Goal: Task Accomplishment & Management: Complete application form

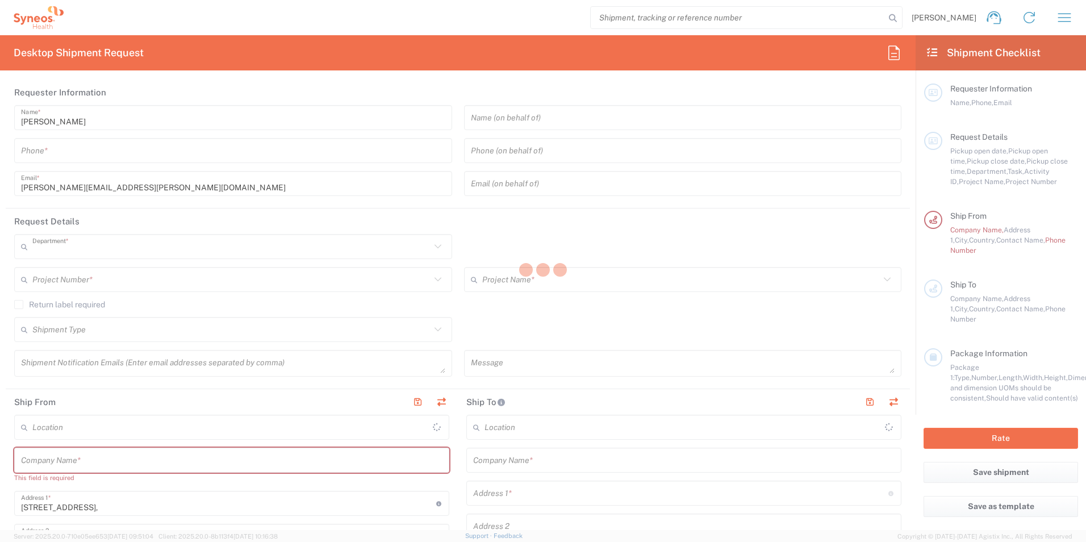
type input "8160"
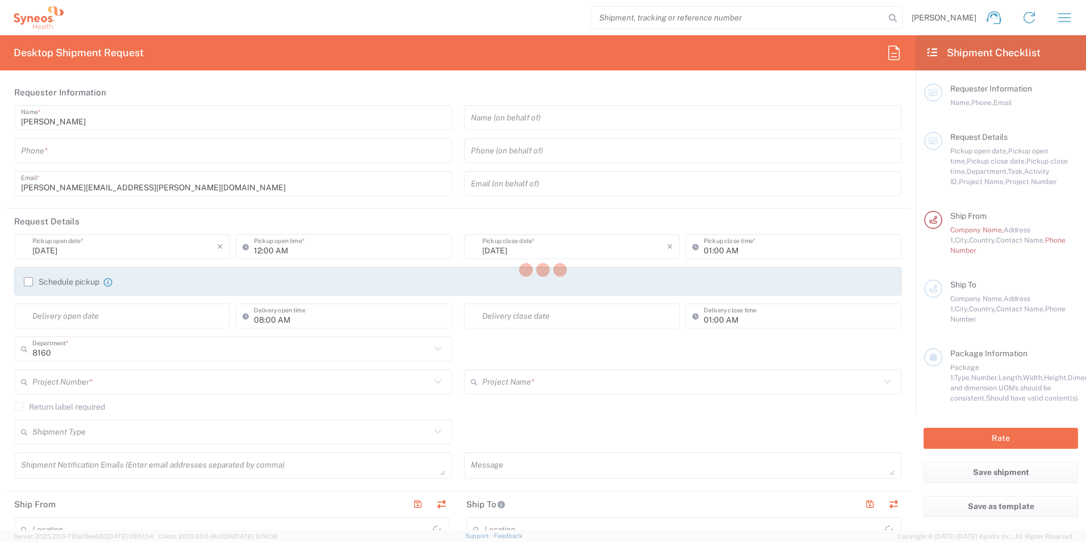
type input "[GEOGRAPHIC_DATA]"
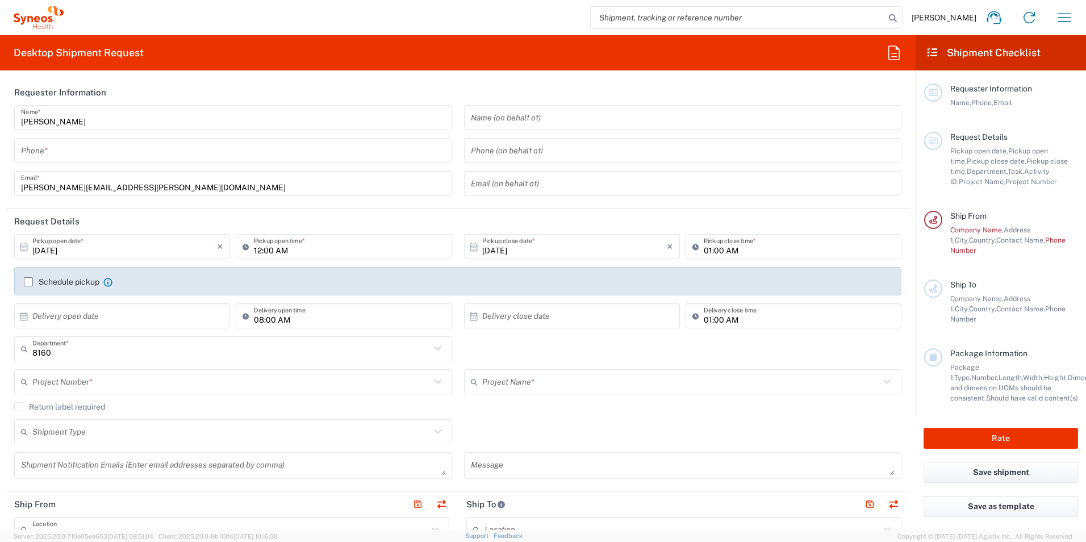
type input "Syneos Health UK Limited"
click at [482, 124] on input "text" at bounding box center [683, 118] width 424 height 20
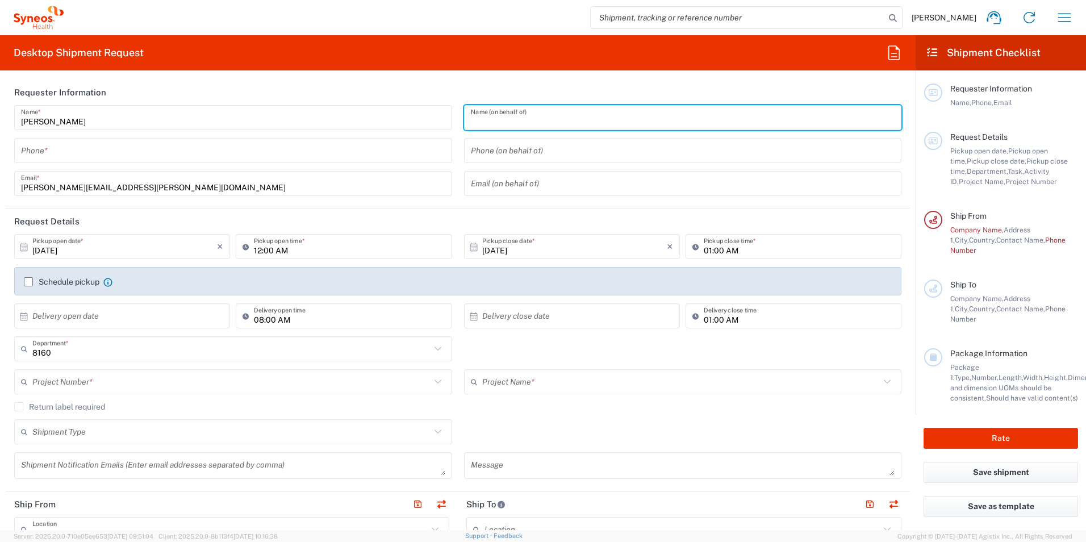
click at [212, 156] on input "tel" at bounding box center [233, 151] width 424 height 20
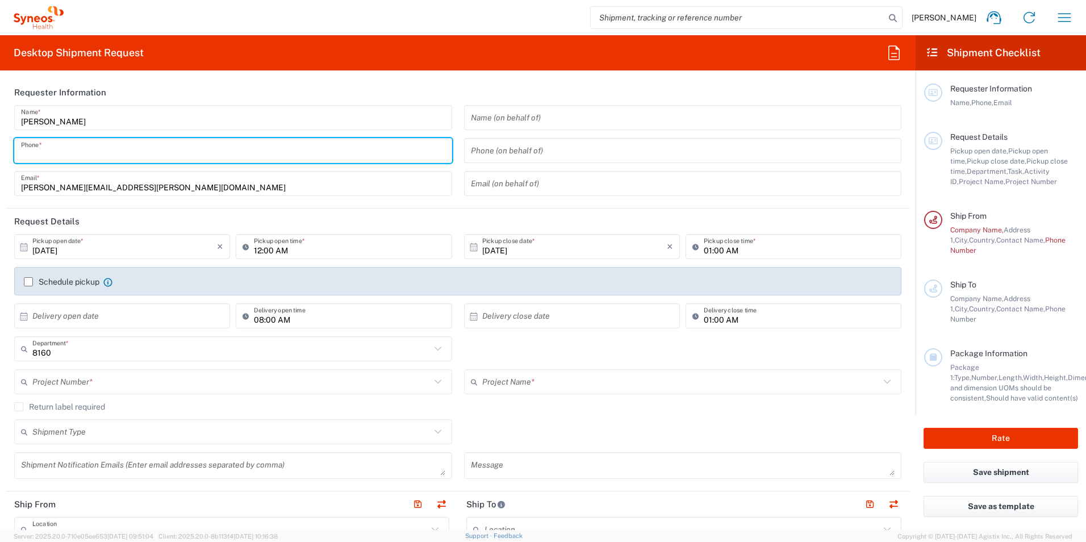
type input "07824700041"
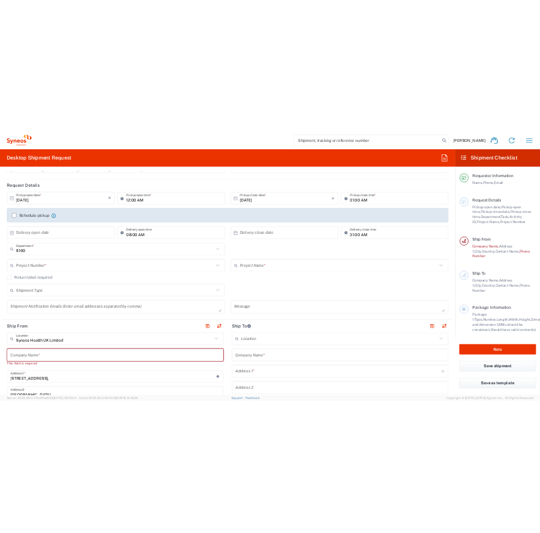
scroll to position [114, 0]
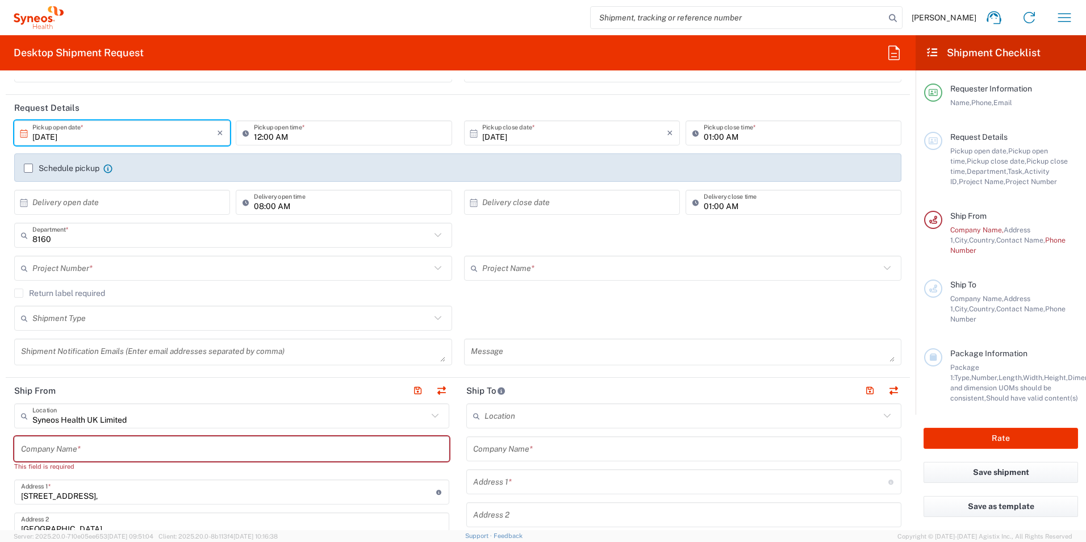
click at [83, 140] on input "[DATE]" at bounding box center [124, 133] width 185 height 20
click at [284, 137] on input "12:00 AM" at bounding box center [349, 133] width 191 height 20
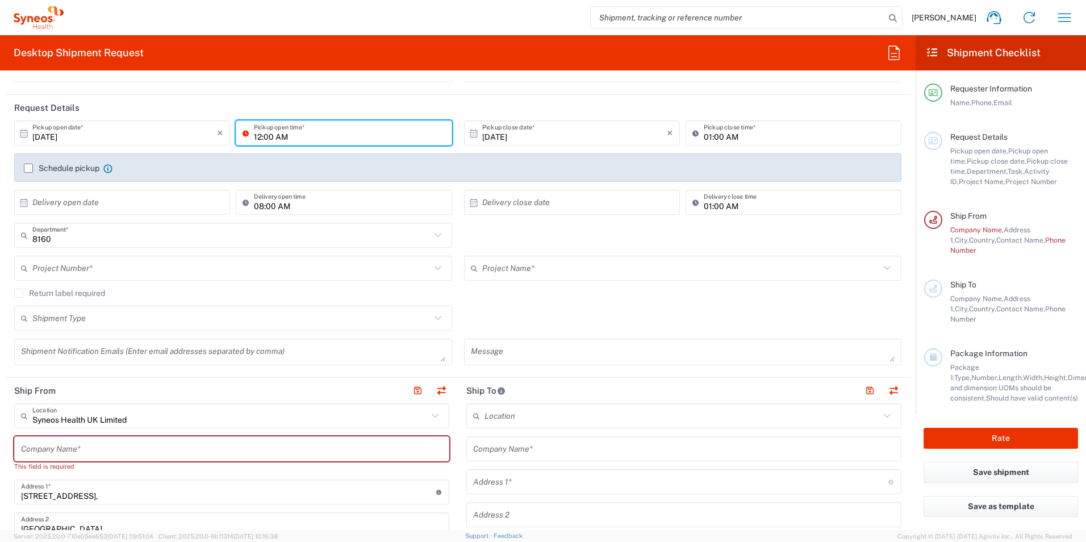
click at [576, 136] on input "[DATE]" at bounding box center [574, 133] width 185 height 20
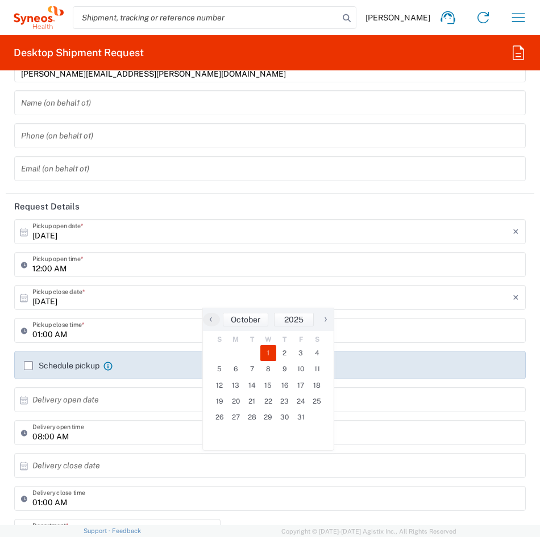
drag, startPoint x: 72, startPoint y: 231, endPoint x: 116, endPoint y: 232, distance: 44.3
click at [72, 231] on input "[DATE]" at bounding box center [272, 232] width 480 height 20
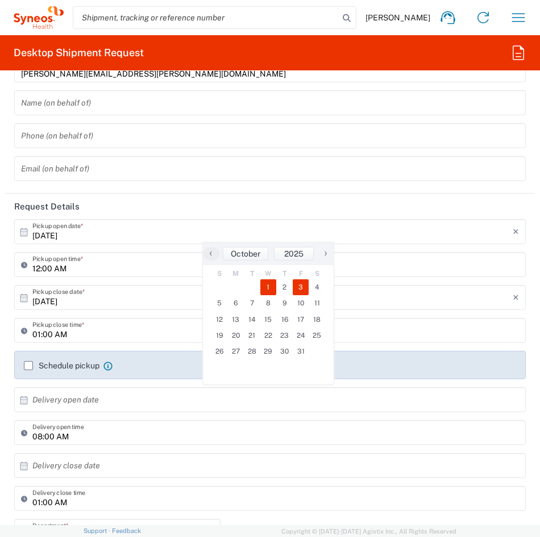
click at [298, 287] on span "3" at bounding box center [301, 288] width 16 height 16
type input "[DATE]"
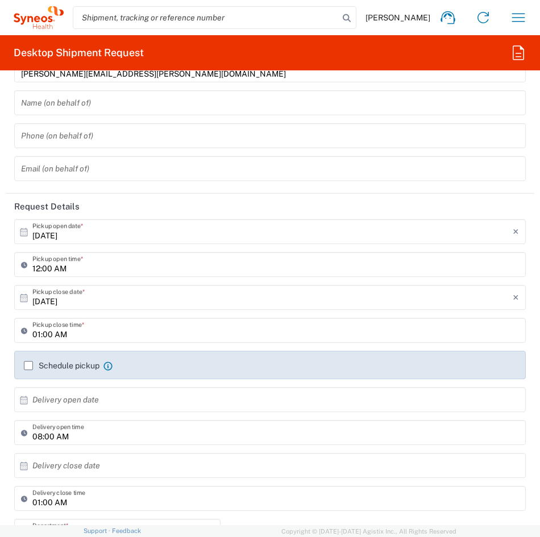
click at [161, 264] on input "12:00 AM" at bounding box center [275, 265] width 486 height 20
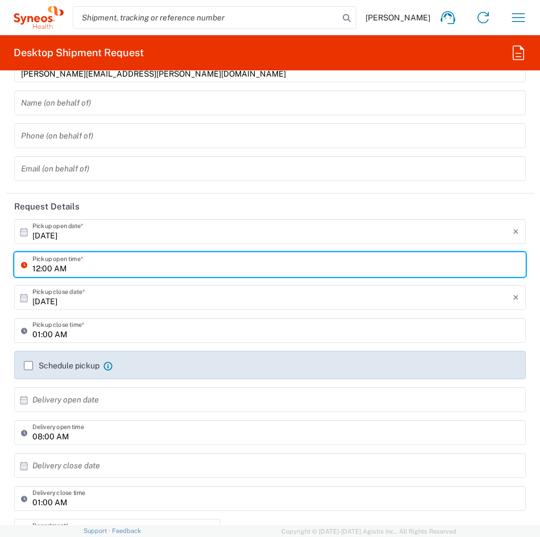
click at [70, 268] on input "12:00 AM" at bounding box center [275, 265] width 486 height 20
drag, startPoint x: 39, startPoint y: 270, endPoint x: 27, endPoint y: 269, distance: 12.5
click at [27, 269] on div "12:00 AM Pickup open time *" at bounding box center [269, 264] width 511 height 25
type input "09:00 AM"
click at [73, 294] on input "[DATE]" at bounding box center [272, 298] width 480 height 20
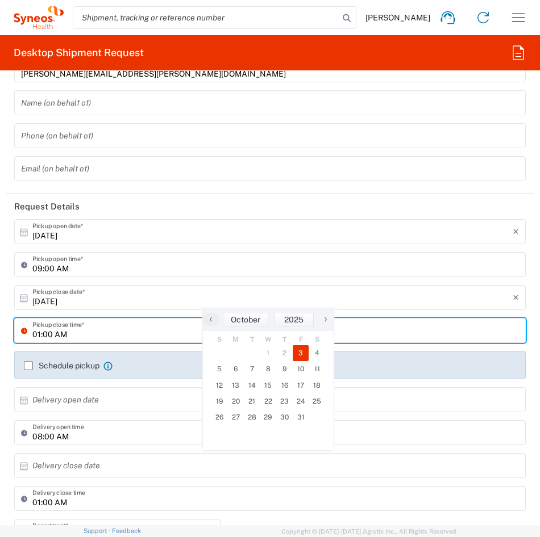
click at [57, 333] on input "01:00 AM" at bounding box center [275, 331] width 486 height 20
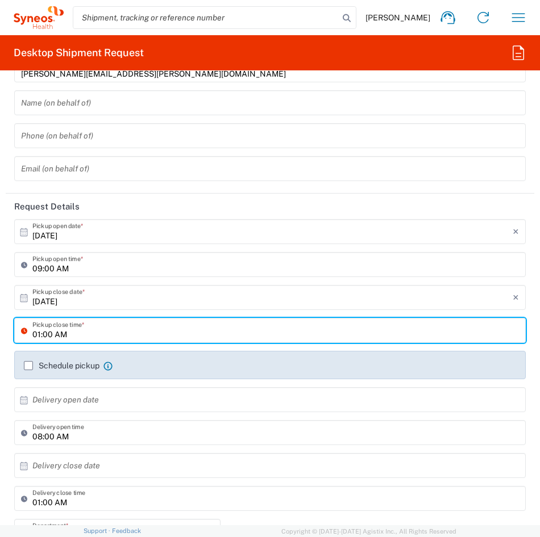
click at [77, 328] on input "01:00 AM" at bounding box center [275, 331] width 486 height 20
click at [82, 333] on input "01:00 AM" at bounding box center [275, 331] width 486 height 20
drag, startPoint x: 71, startPoint y: 336, endPoint x: 35, endPoint y: 333, distance: 36.5
click at [35, 333] on input "01:00 AM" at bounding box center [275, 331] width 486 height 20
click at [61, 337] on input "4:00 AM" at bounding box center [275, 331] width 486 height 20
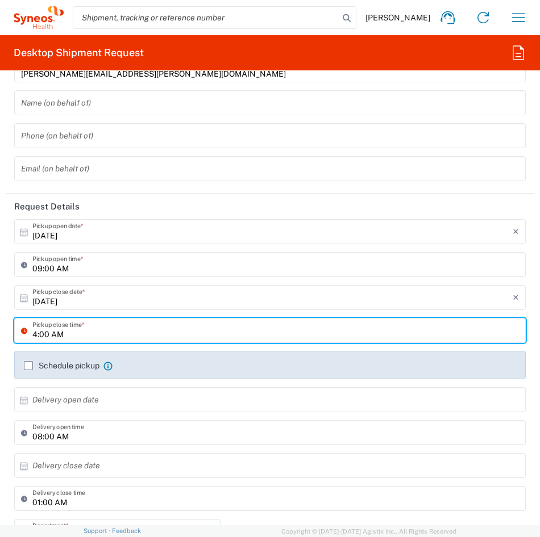
click at [46, 334] on input "4:00 AM" at bounding box center [275, 331] width 486 height 20
click at [53, 334] on input "4:00 AM" at bounding box center [275, 331] width 486 height 20
click at [58, 337] on input "4:00 AM" at bounding box center [275, 331] width 486 height 20
click at [72, 340] on input "4:00 Ap" at bounding box center [275, 331] width 486 height 20
type input "04:00 PM"
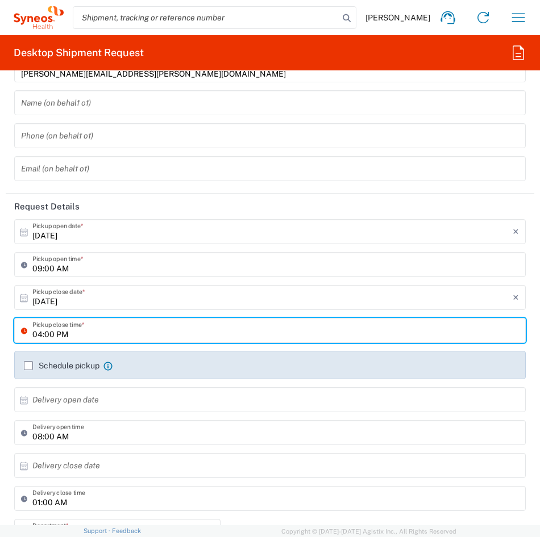
click at [116, 381] on div "Schedule pickup When scheduling a pickup please be sure to meet the following c…" at bounding box center [270, 369] width 523 height 36
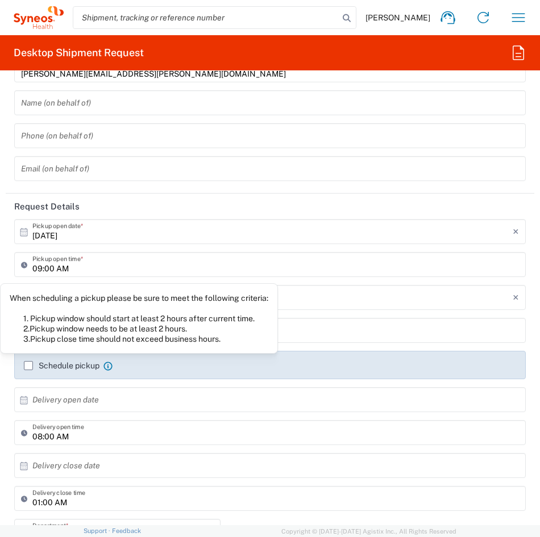
click at [112, 368] on icon at bounding box center [107, 366] width 9 height 9
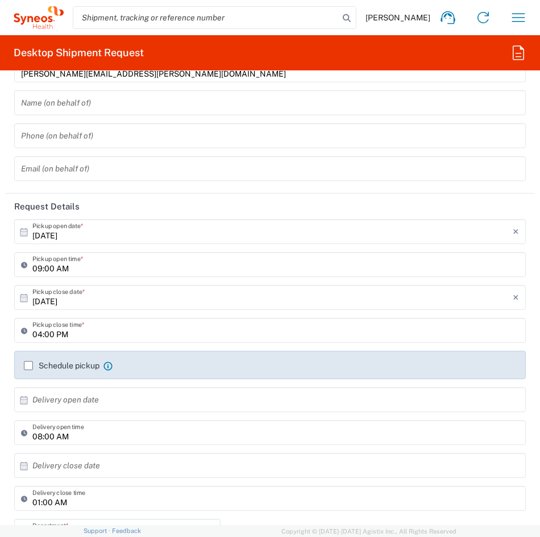
click at [109, 366] on icon at bounding box center [107, 366] width 9 height 9
click at [524, 318] on main "[DATE] × Pickup open date * Cancel Apply 09:00 AM Pickup open time * [DATE] × P…" at bounding box center [270, 461] width 528 height 485
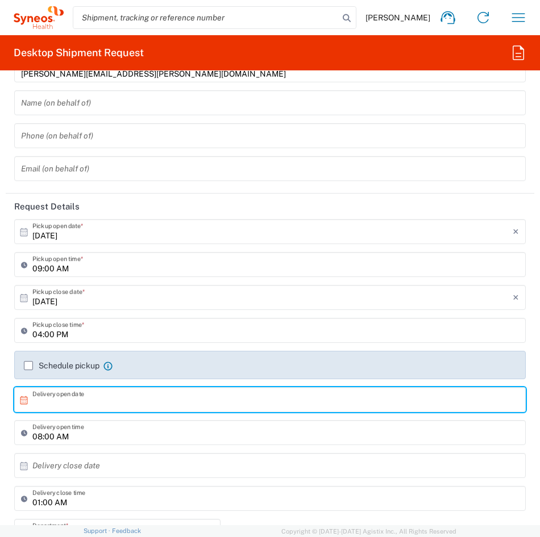
click at [64, 402] on input "text" at bounding box center [272, 400] width 480 height 20
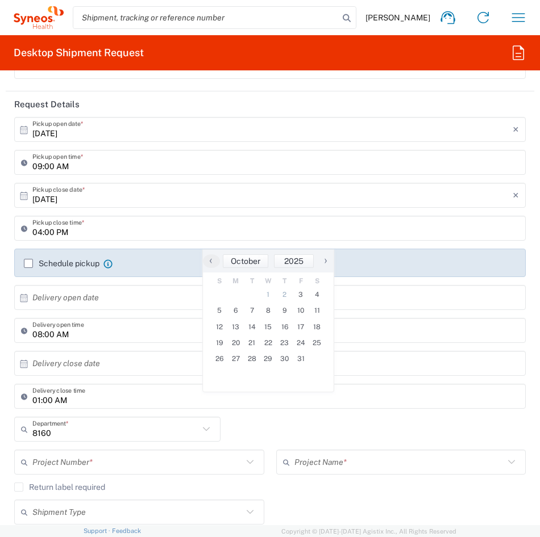
scroll to position [284, 0]
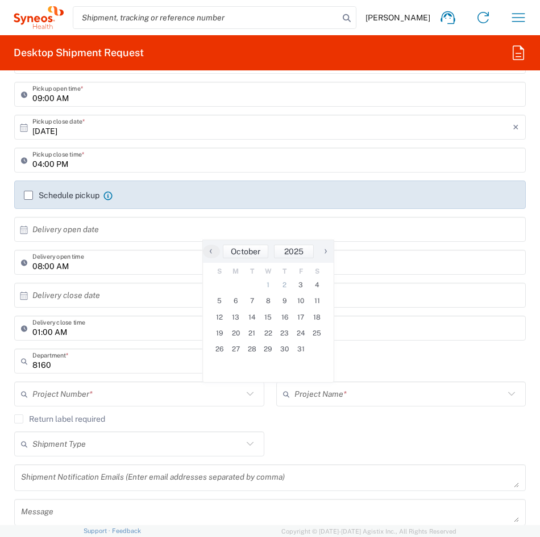
drag, startPoint x: 387, startPoint y: 365, endPoint x: 160, endPoint y: 395, distance: 229.9
click at [387, 365] on div "8160 Department * [CREDIT_CARD_NUMBER] 3110 3111 3112 3125 3130 3135 3136 3150 …" at bounding box center [270, 365] width 523 height 33
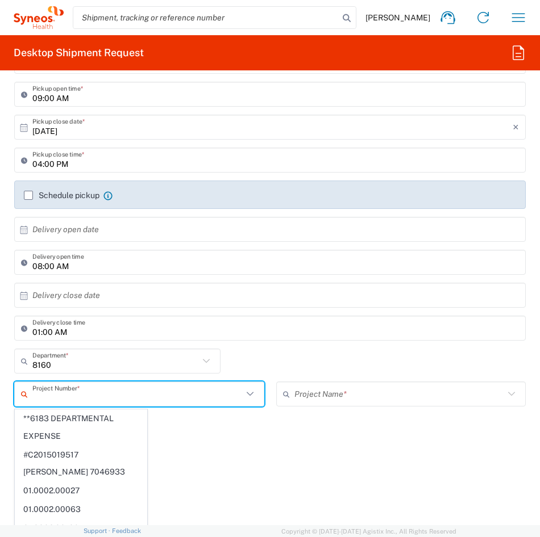
click at [160, 395] on input "text" at bounding box center [137, 395] width 210 height 20
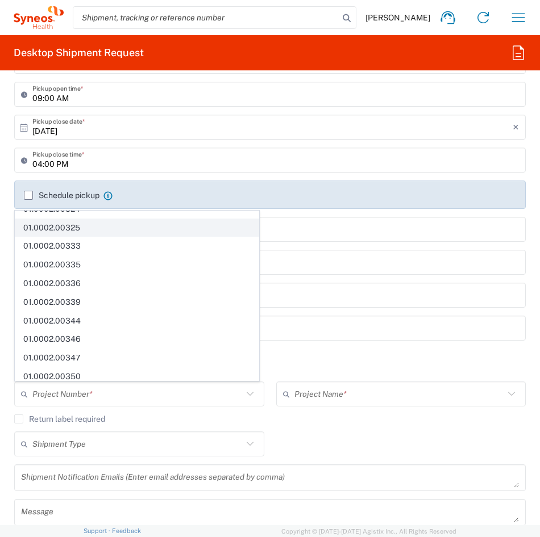
scroll to position [761, 0]
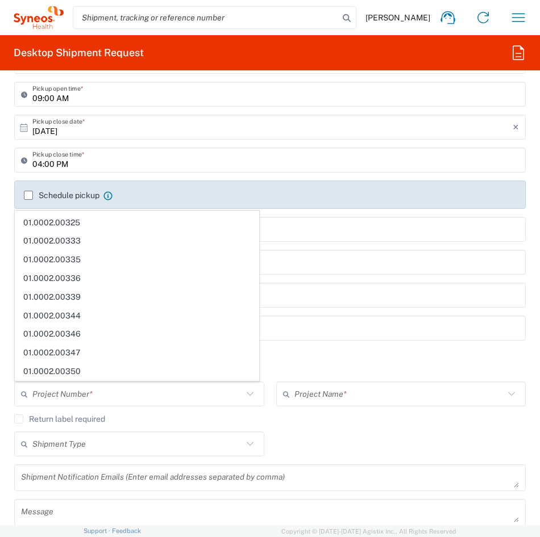
drag, startPoint x: 382, startPoint y: 443, endPoint x: 254, endPoint y: 230, distance: 248.2
click at [382, 443] on div "Shipment Type Batch Regular" at bounding box center [270, 448] width 523 height 33
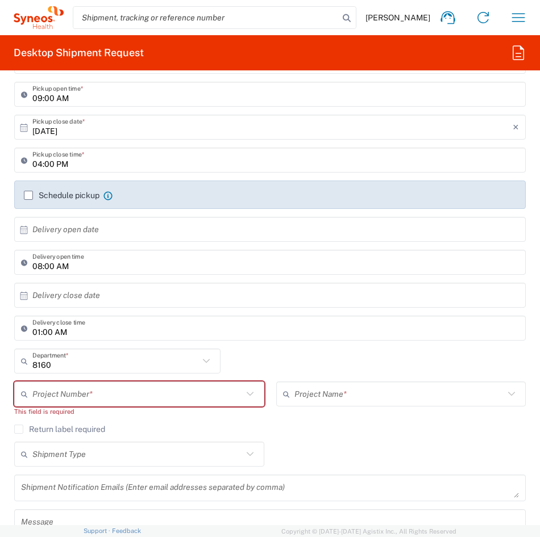
click at [338, 394] on input "text" at bounding box center [399, 395] width 210 height 20
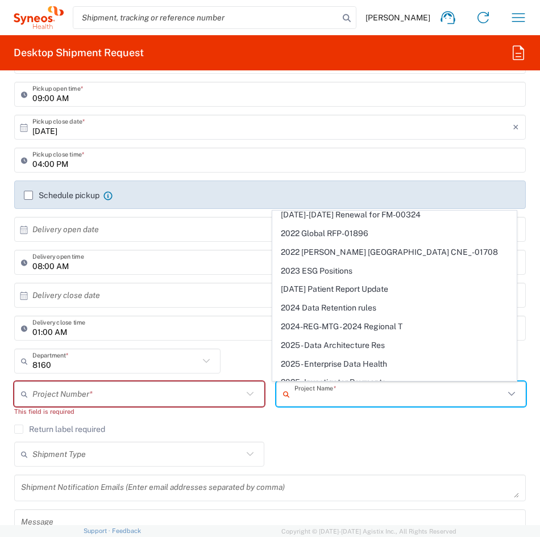
scroll to position [1250, 0]
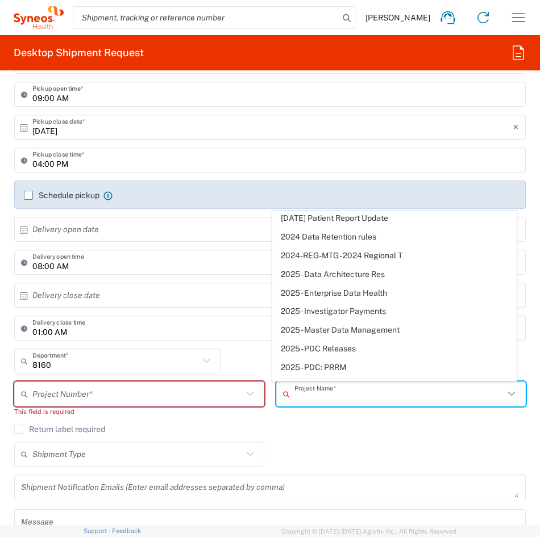
click at [147, 356] on input "8160" at bounding box center [115, 362] width 166 height 20
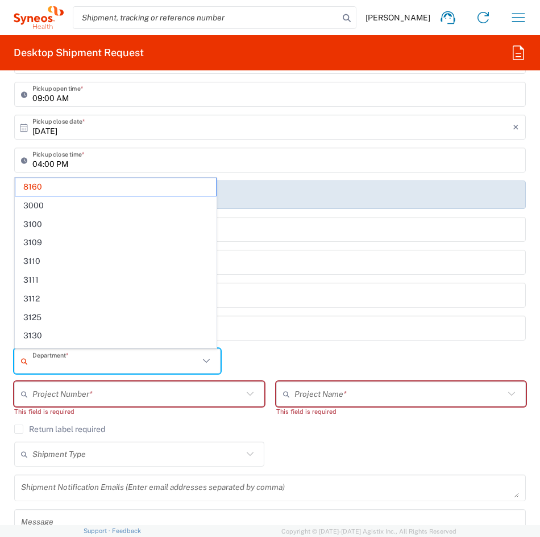
click at [363, 391] on input "text" at bounding box center [399, 395] width 210 height 20
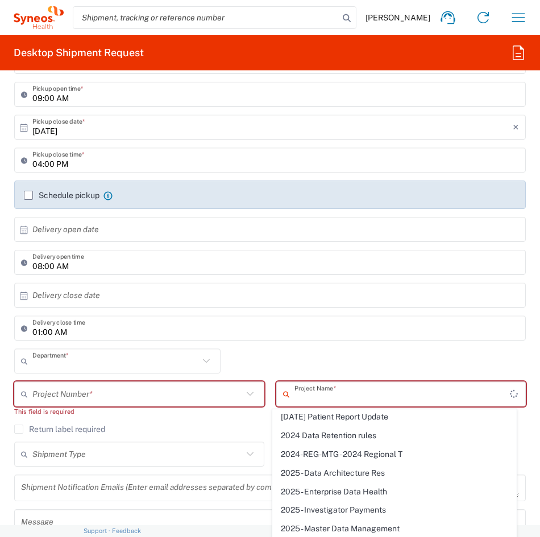
type input "8160"
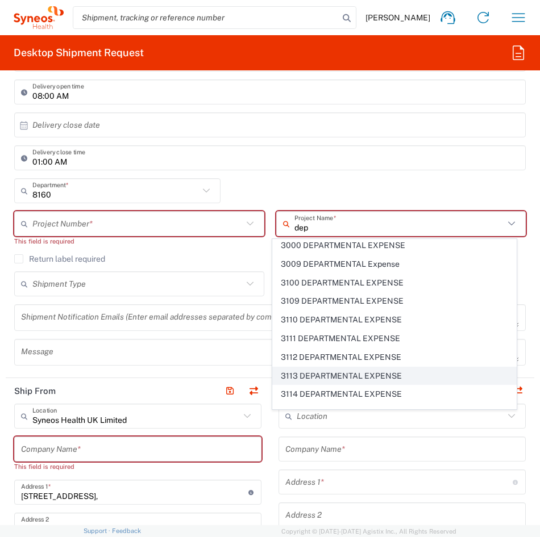
scroll to position [0, 0]
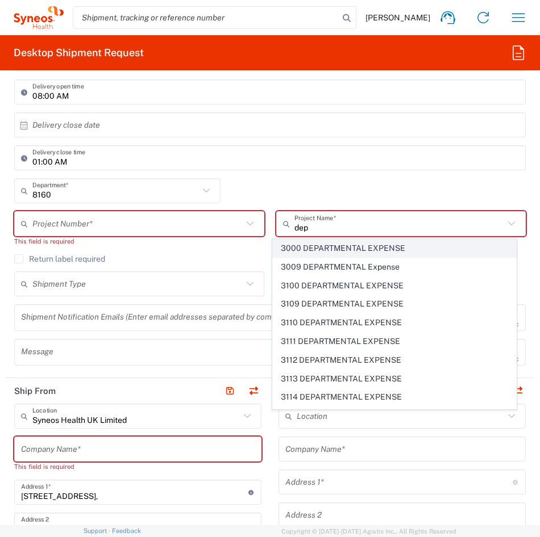
click at [431, 240] on span "3000 DEPARTMENTAL EXPENSE" at bounding box center [394, 249] width 243 height 18
type input "3000 DEPARTMENTAL EXPENSE"
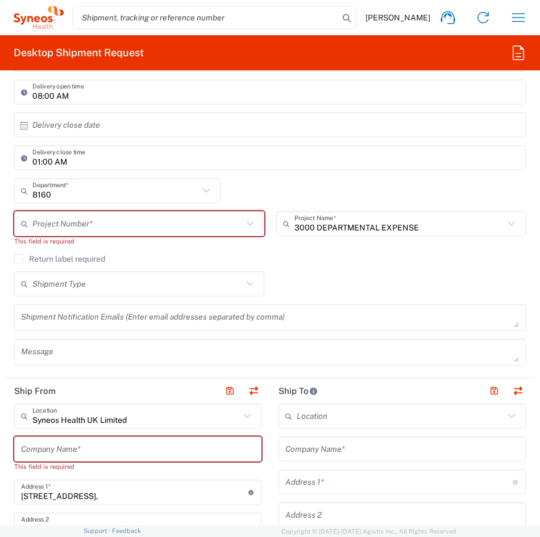
click at [200, 232] on input "text" at bounding box center [137, 224] width 210 height 20
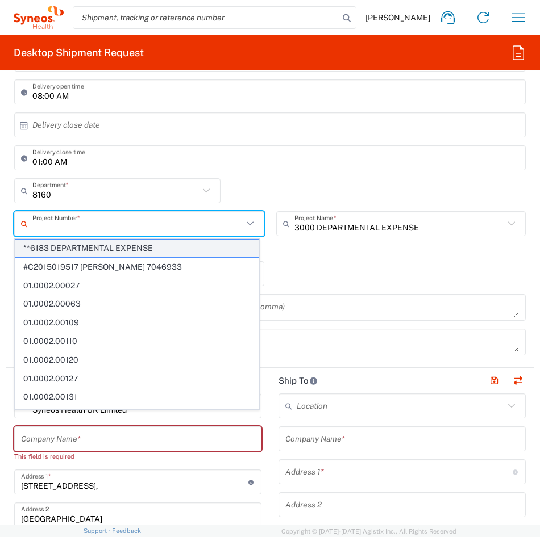
click at [168, 249] on span "**6183 DEPARTMENTAL EXPENSE" at bounding box center [136, 249] width 243 height 18
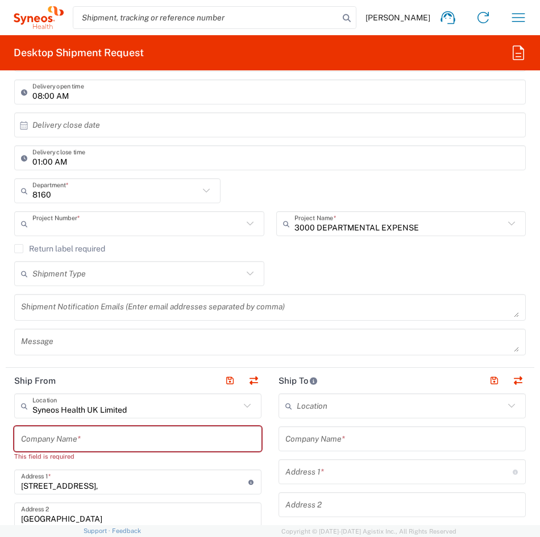
type input "**6183 DEPARTMENTAL EXPENSE, **6183 DEPARTMENTAL EXPENSE"
type input "6183"
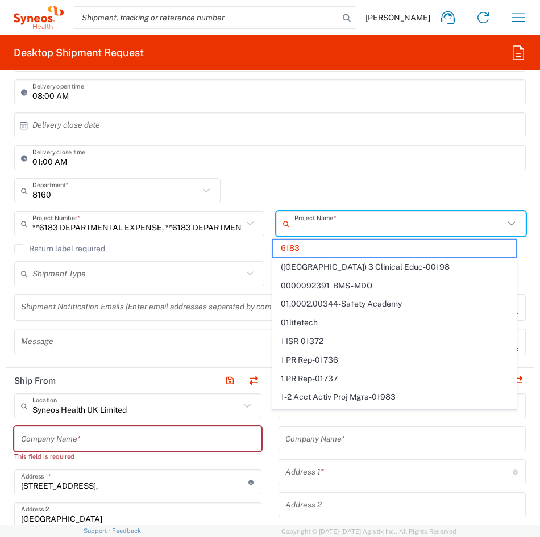
click at [348, 228] on input "text" at bounding box center [399, 224] width 210 height 20
click at [201, 220] on input "**6183 DEPARTMENTAL EXPENSE, **6183 DEPARTMENTAL EXPENSE" at bounding box center [137, 224] width 210 height 20
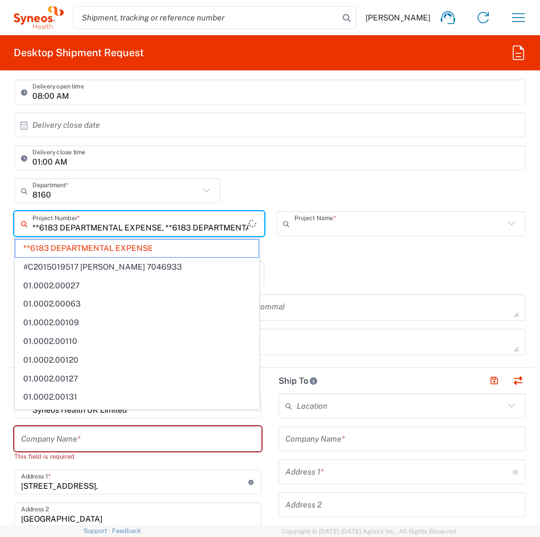
type input "6183"
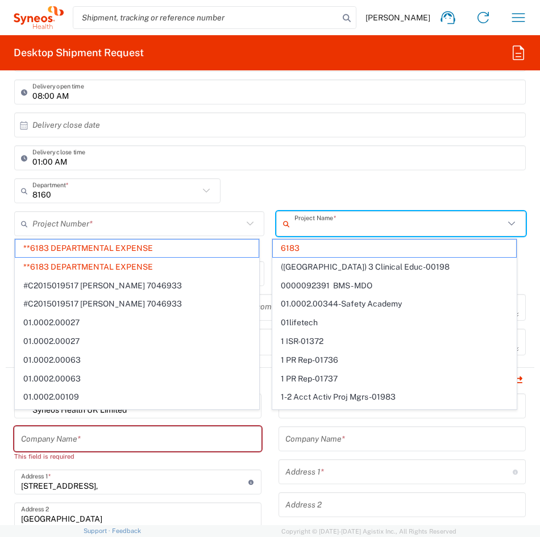
drag, startPoint x: 298, startPoint y: 225, endPoint x: 286, endPoint y: 225, distance: 12.5
click at [286, 225] on div "Project Name *" at bounding box center [401, 223] width 250 height 25
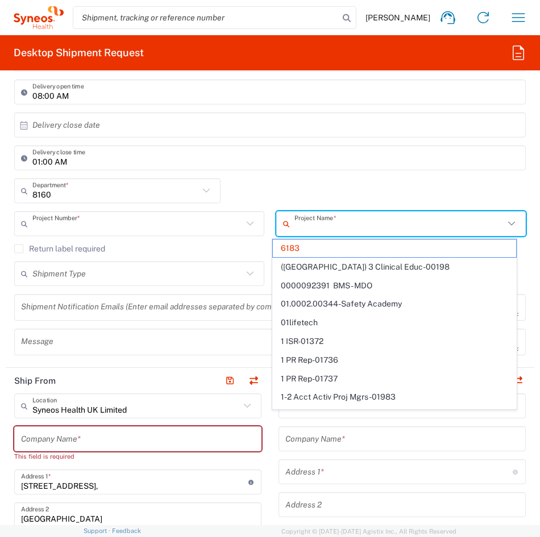
type input "**6183 DEPARTMENTAL EXPENSE, **6183 DEPARTMENTAL EXPENSE"
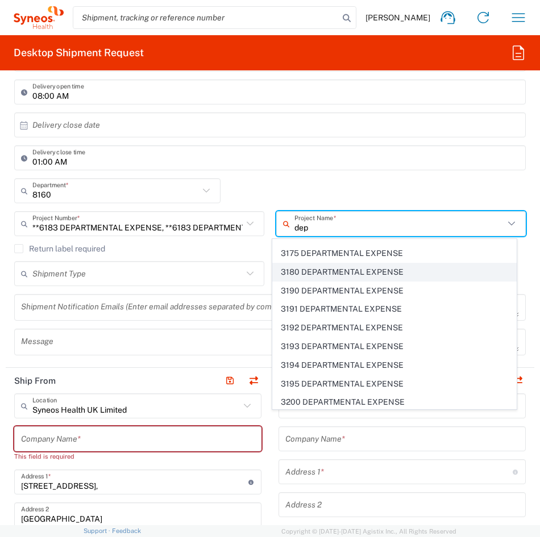
scroll to position [761, 0]
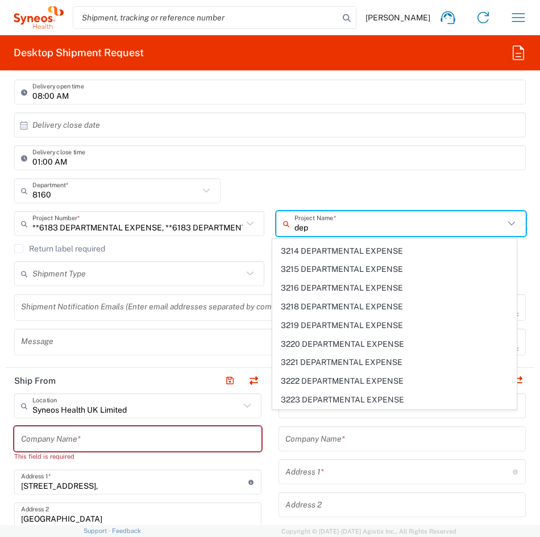
type input "dep"
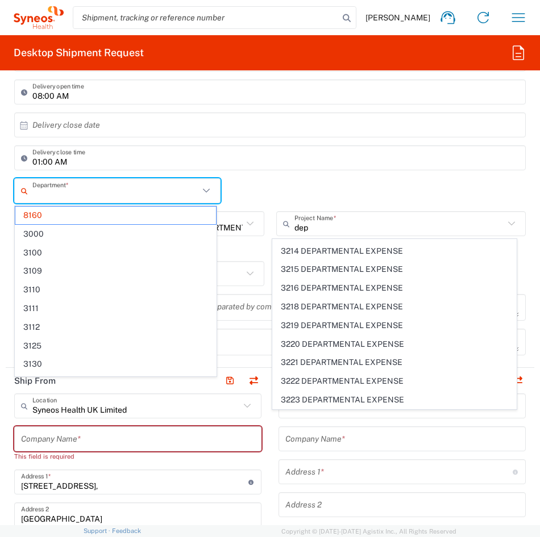
click at [101, 196] on input "text" at bounding box center [115, 191] width 166 height 20
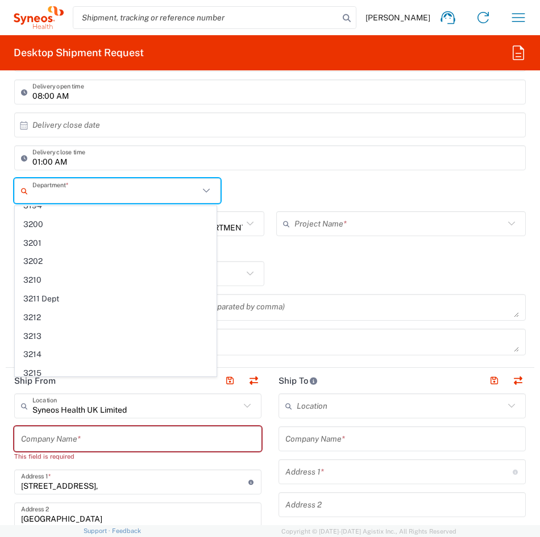
scroll to position [0, 0]
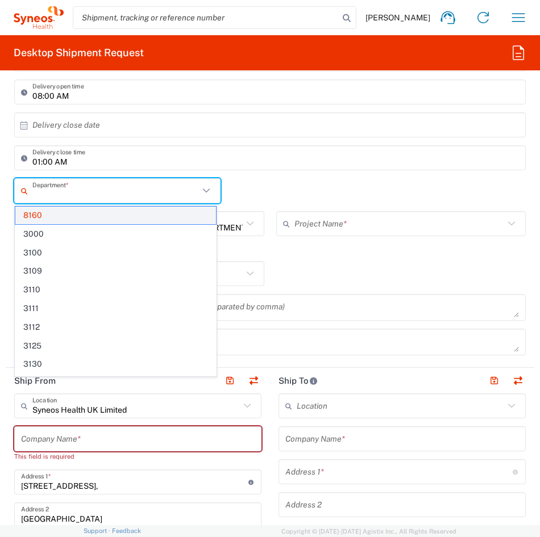
click at [78, 214] on span "8160" at bounding box center [115, 216] width 201 height 18
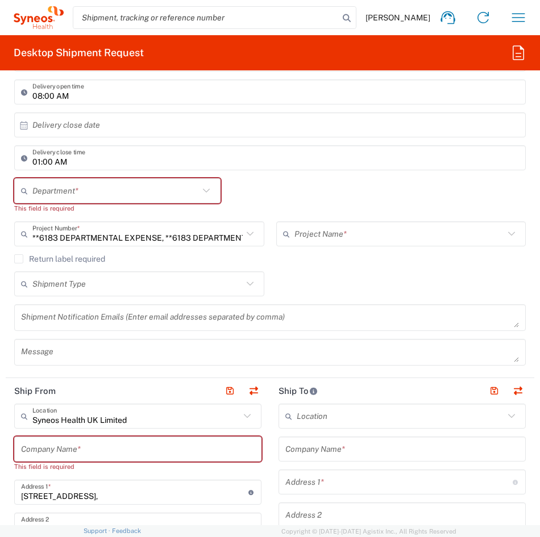
click at [210, 199] on div "Department *" at bounding box center [117, 190] width 206 height 25
click at [198, 184] on div "Department *" at bounding box center [117, 190] width 206 height 25
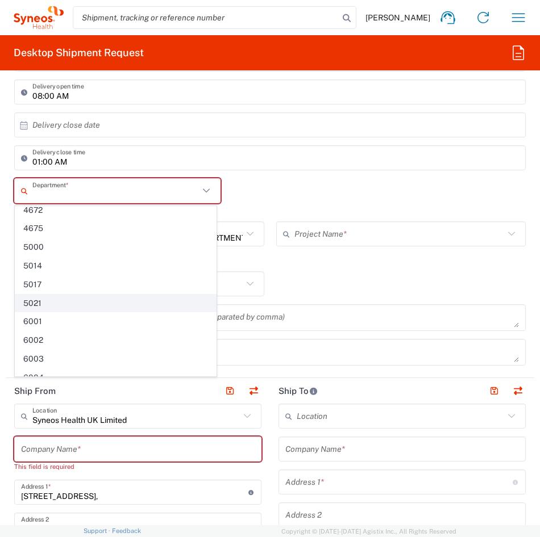
scroll to position [2602, 0]
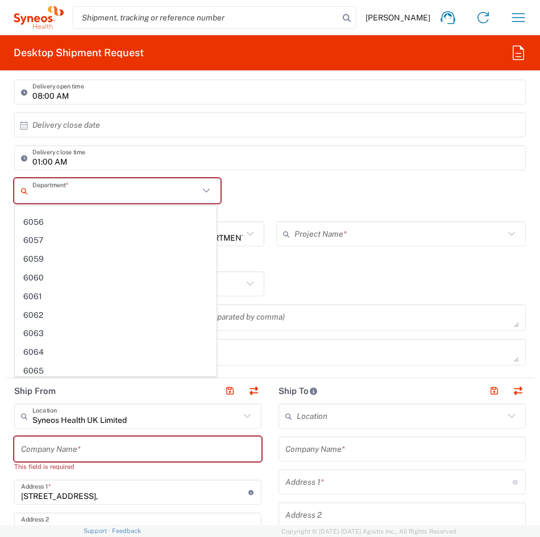
click at [123, 195] on input "text" at bounding box center [115, 191] width 166 height 20
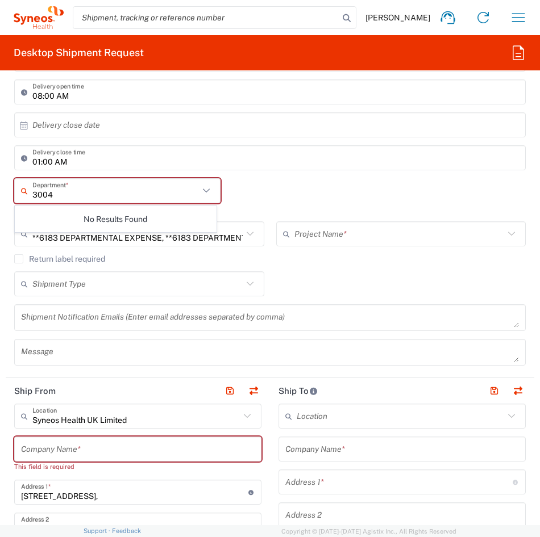
scroll to position [0, 0]
drag, startPoint x: 123, startPoint y: 195, endPoint x: 21, endPoint y: 193, distance: 101.7
click at [21, 193] on div "3004 Department *" at bounding box center [117, 190] width 206 height 25
type input "80013"
click at [303, 200] on div "80013 Department * No Results Found This field is required" at bounding box center [270, 199] width 523 height 43
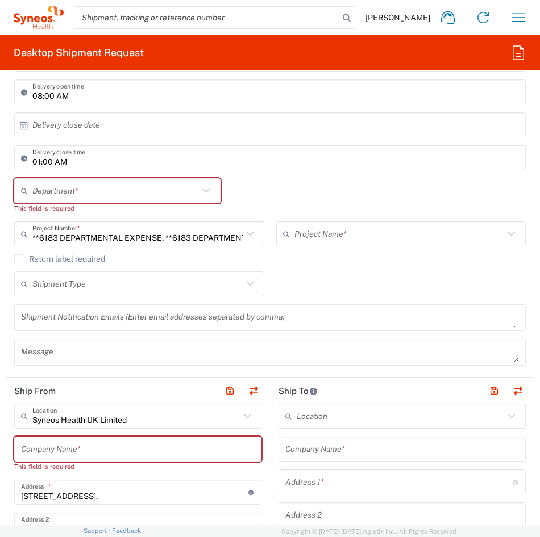
click at [205, 188] on icon at bounding box center [206, 190] width 15 height 15
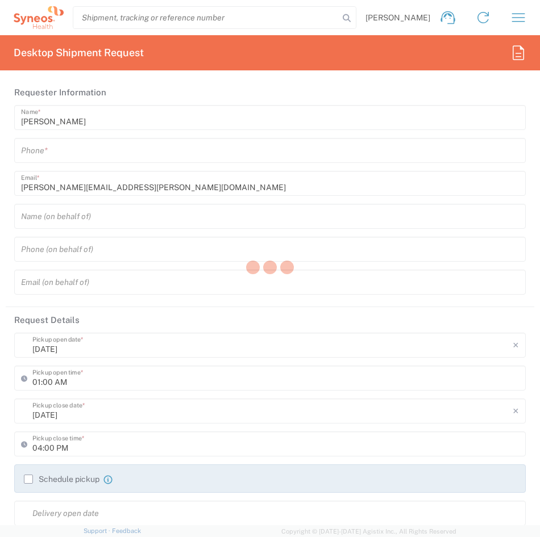
type input "8160"
type input "[GEOGRAPHIC_DATA]"
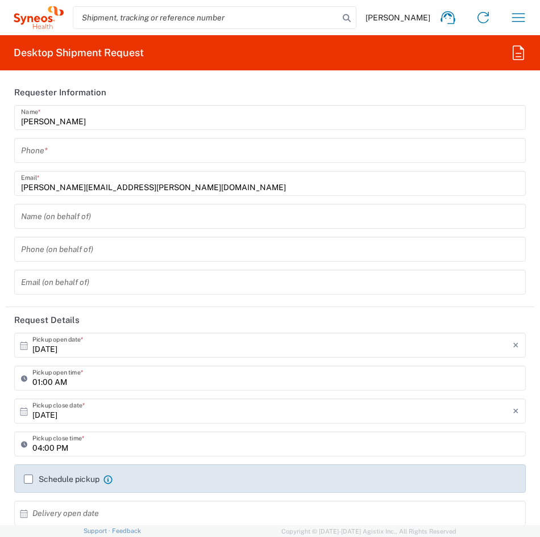
type input "Syneos Health UK Limited"
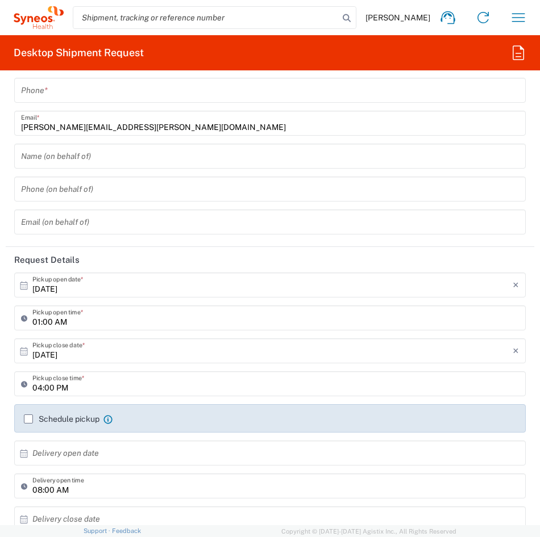
scroll to position [114, 0]
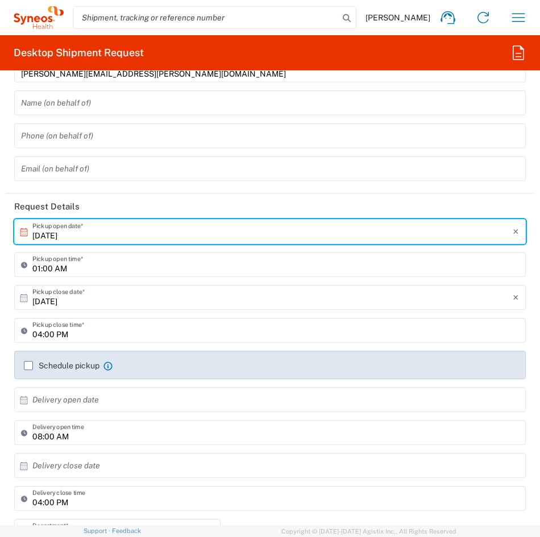
click at [127, 236] on input "10/02/2025" at bounding box center [272, 232] width 480 height 20
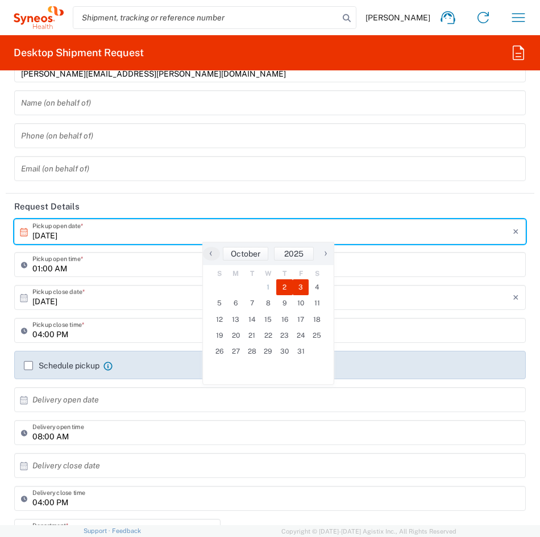
click at [301, 289] on span "3" at bounding box center [301, 288] width 16 height 16
type input "[DATE]"
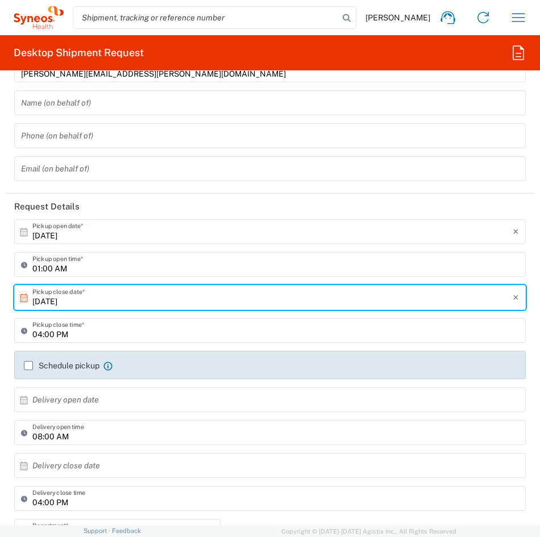
click at [62, 270] on input "01:00 AM" at bounding box center [275, 265] width 486 height 20
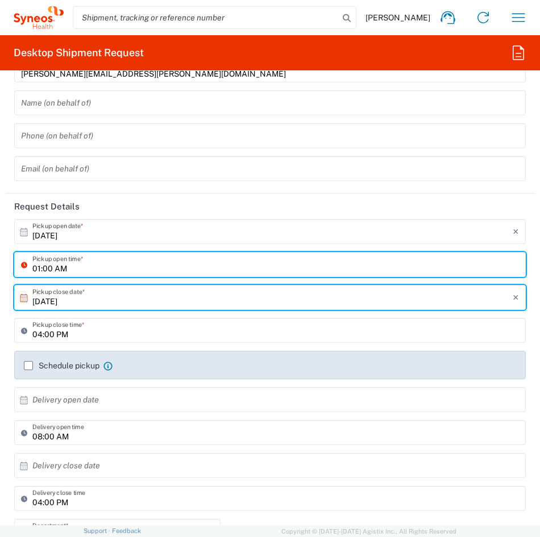
drag, startPoint x: 53, startPoint y: 272, endPoint x: 30, endPoint y: 268, distance: 23.0
click at [30, 268] on div "01:00 AM Pickup open time *" at bounding box center [269, 264] width 511 height 25
type input "9 AM"
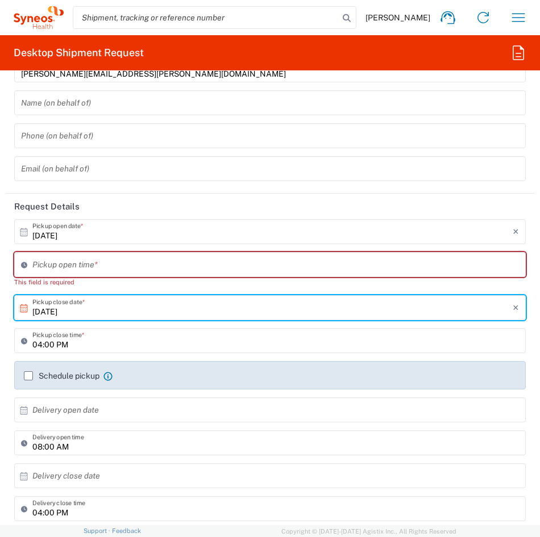
click at [89, 311] on div "10/03/2025 × Pickup close date * Cancel Apply" at bounding box center [269, 311] width 517 height 33
click at [87, 274] on input "12:07 AM" at bounding box center [275, 265] width 486 height 20
drag, startPoint x: 52, startPoint y: 273, endPoint x: 22, endPoint y: 271, distance: 30.2
click at [22, 271] on div "12:07 AM Pickup open time *" at bounding box center [269, 264] width 511 height 25
type input "9.00 AM"
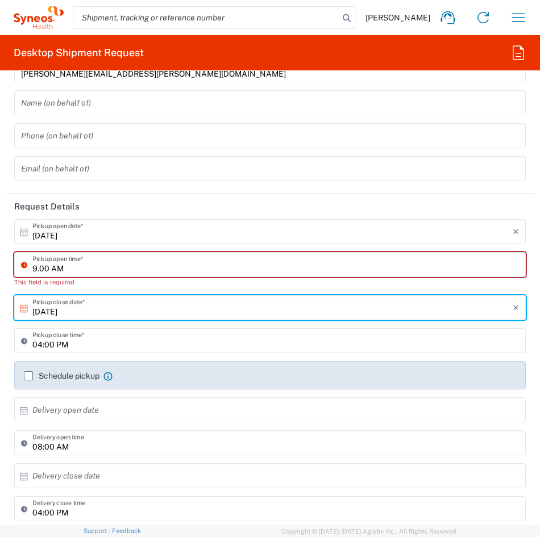
click at [107, 347] on input "04:00 PM" at bounding box center [275, 341] width 486 height 20
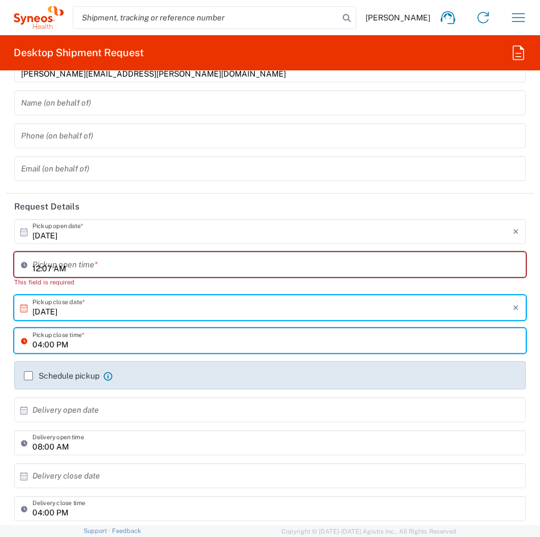
click at [96, 257] on input "12:07 AM" at bounding box center [275, 265] width 486 height 20
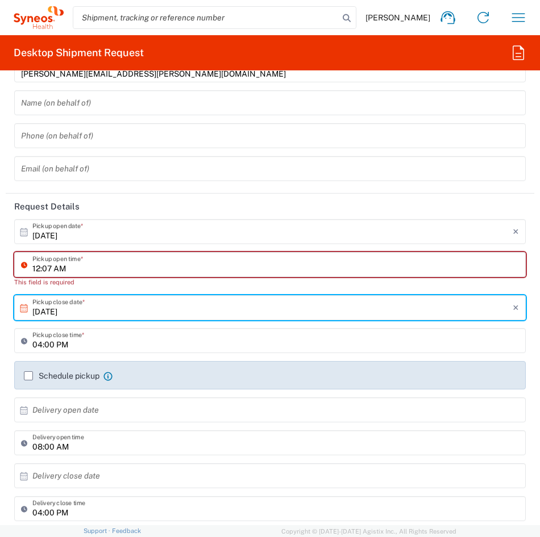
drag, startPoint x: 51, startPoint y: 270, endPoint x: 15, endPoint y: 272, distance: 36.4
click at [15, 272] on div "12:07 AM Pickup open time *" at bounding box center [269, 264] width 511 height 25
type input "09.00 AM"
click at [79, 322] on div "10/03/2025 × Pickup close date * Cancel Apply" at bounding box center [269, 311] width 517 height 33
click at [110, 268] on input "12:07 AM" at bounding box center [275, 265] width 486 height 20
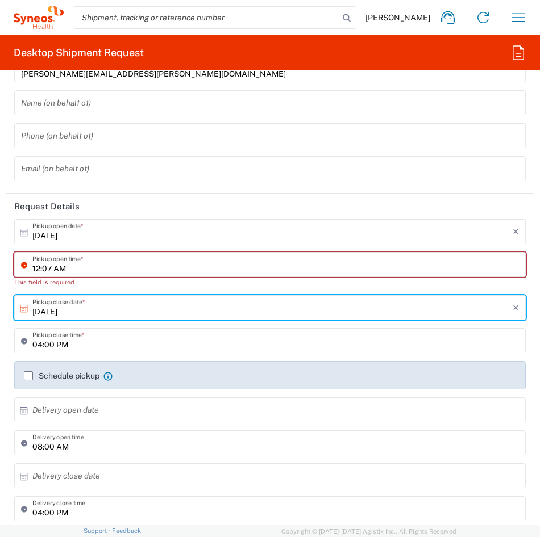
click at [115, 270] on input "12:07 AM" at bounding box center [275, 265] width 486 height 20
click at [99, 298] on input "[DATE]" at bounding box center [272, 308] width 480 height 20
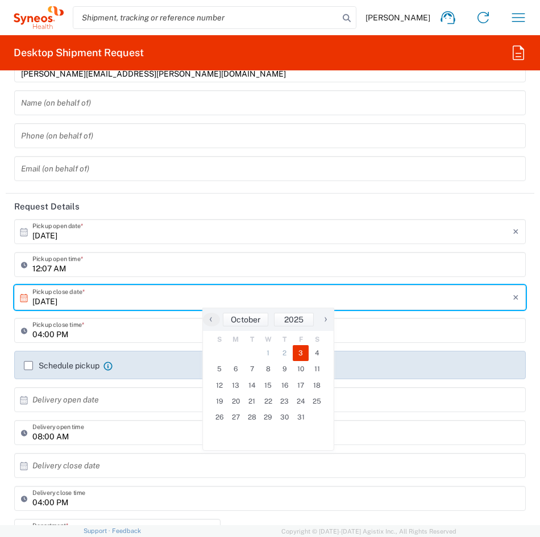
click at [98, 282] on div "12:07 AM Pickup open time *" at bounding box center [269, 268] width 517 height 33
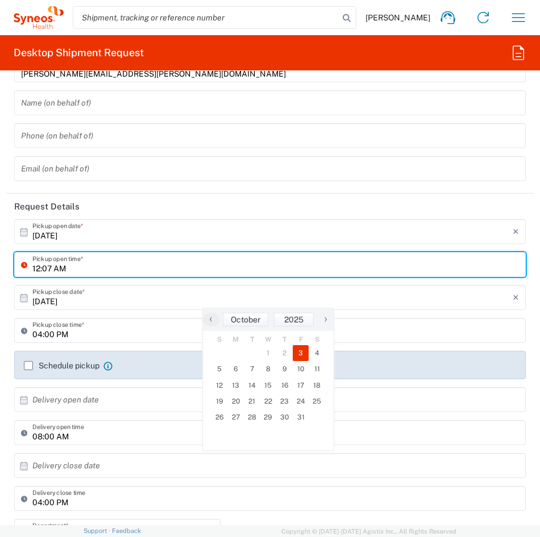
click at [48, 272] on input "12:07 AM" at bounding box center [275, 265] width 486 height 20
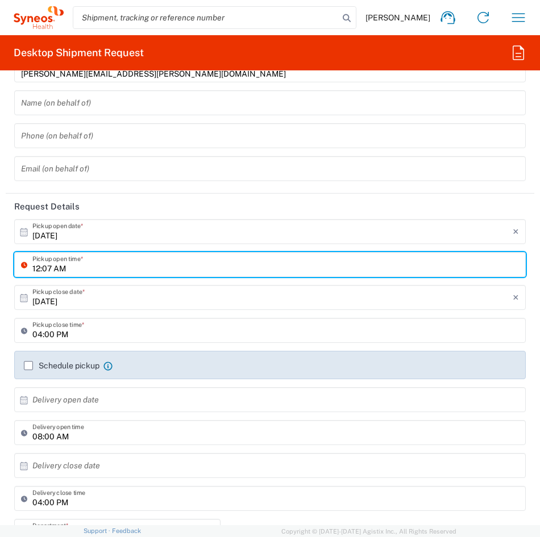
click at [48, 272] on input "12:07 AM" at bounding box center [275, 265] width 486 height 20
click at [36, 270] on input "12:07 AM" at bounding box center [275, 265] width 486 height 20
click at [45, 273] on input "12:07 AM" at bounding box center [275, 265] width 486 height 20
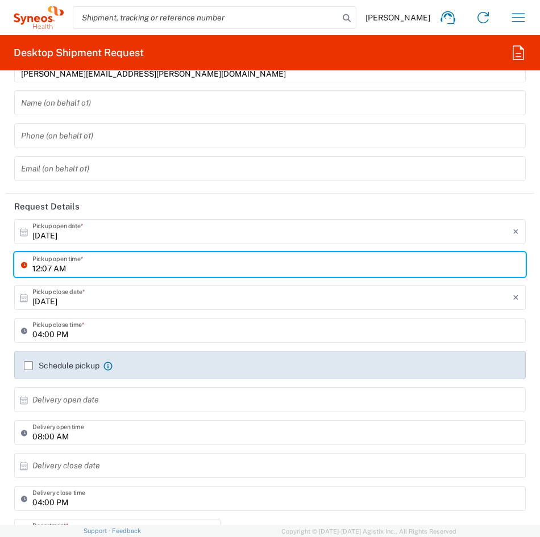
click at [45, 273] on input "12:07 AM" at bounding box center [275, 265] width 486 height 20
click at [52, 269] on input "12:07 AM" at bounding box center [275, 265] width 486 height 20
drag, startPoint x: 52, startPoint y: 266, endPoint x: 30, endPoint y: 265, distance: 22.2
click at [30, 265] on div "12:07 AM Pickup open time *" at bounding box center [269, 264] width 511 height 25
type input "09.00 AM"
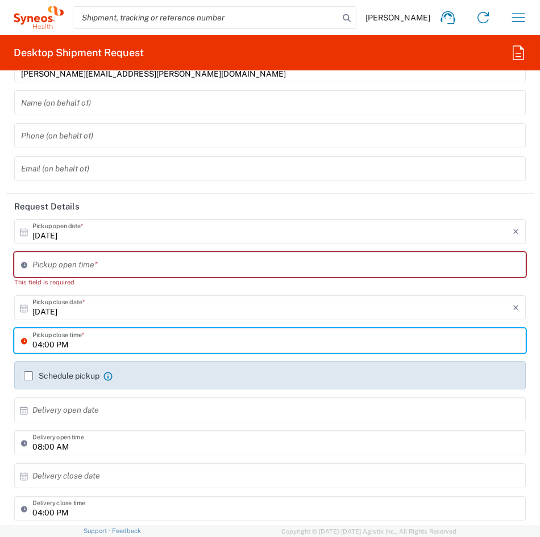
click at [82, 333] on input "04:00 PM" at bounding box center [275, 341] width 486 height 20
type input "12:07 AM"
click at [132, 268] on input "12:07 AM" at bounding box center [275, 265] width 486 height 20
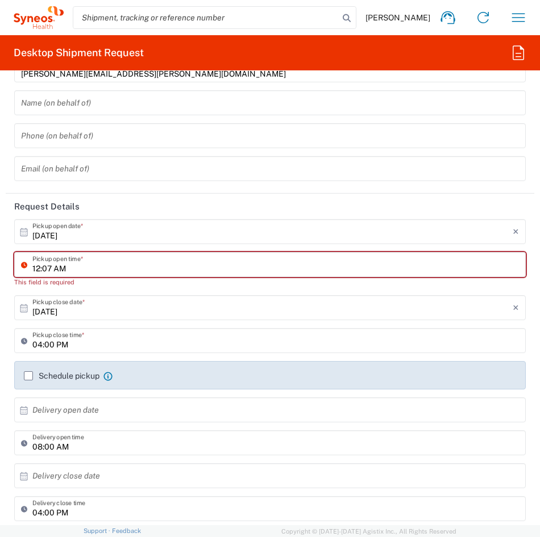
click at [132, 297] on div "10/03/2025 × Pickup close date *" at bounding box center [269, 307] width 511 height 25
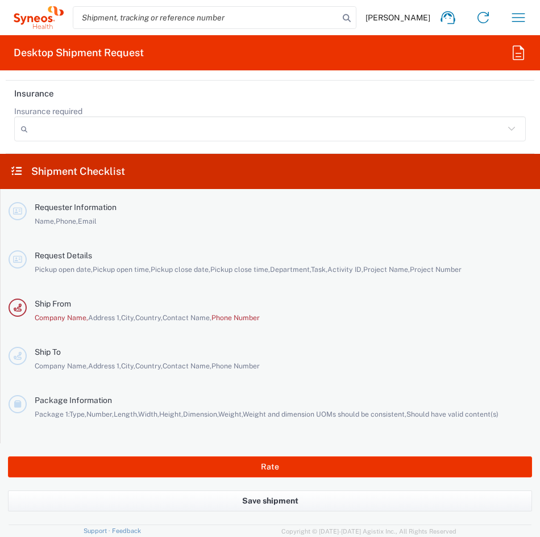
scroll to position [2275, 0]
